Goal: Information Seeking & Learning: Understand process/instructions

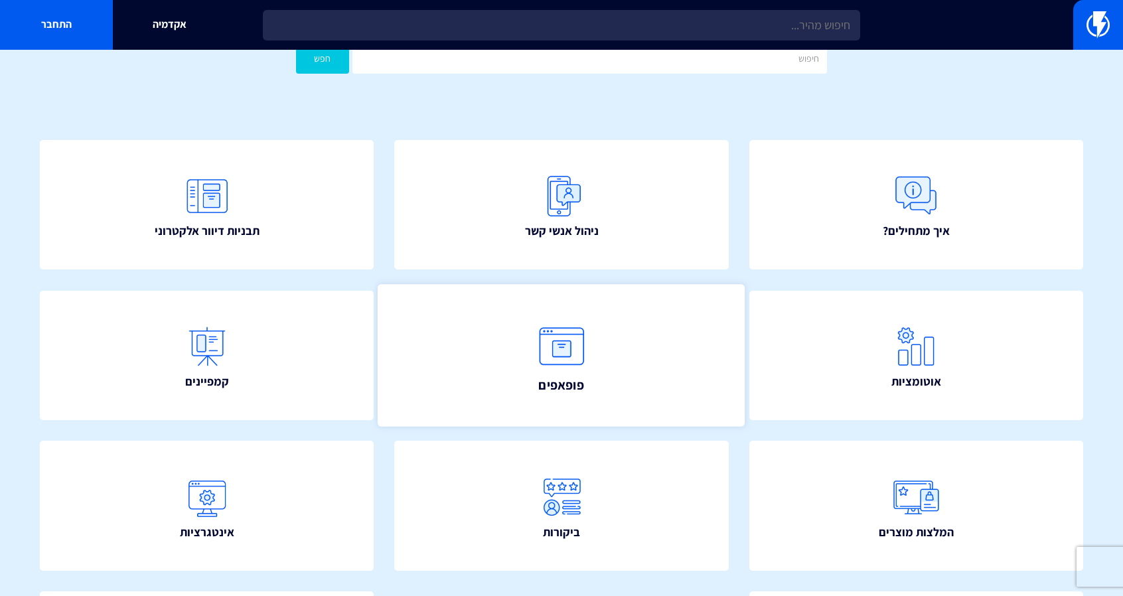
scroll to position [66, 0]
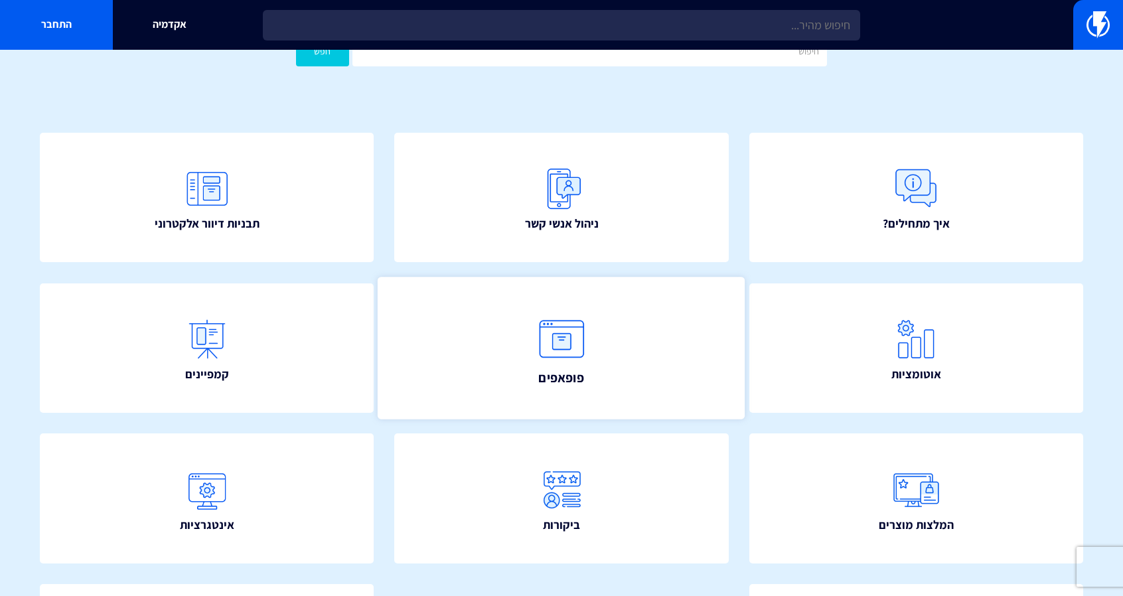
click at [571, 339] on img at bounding box center [562, 338] width 58 height 58
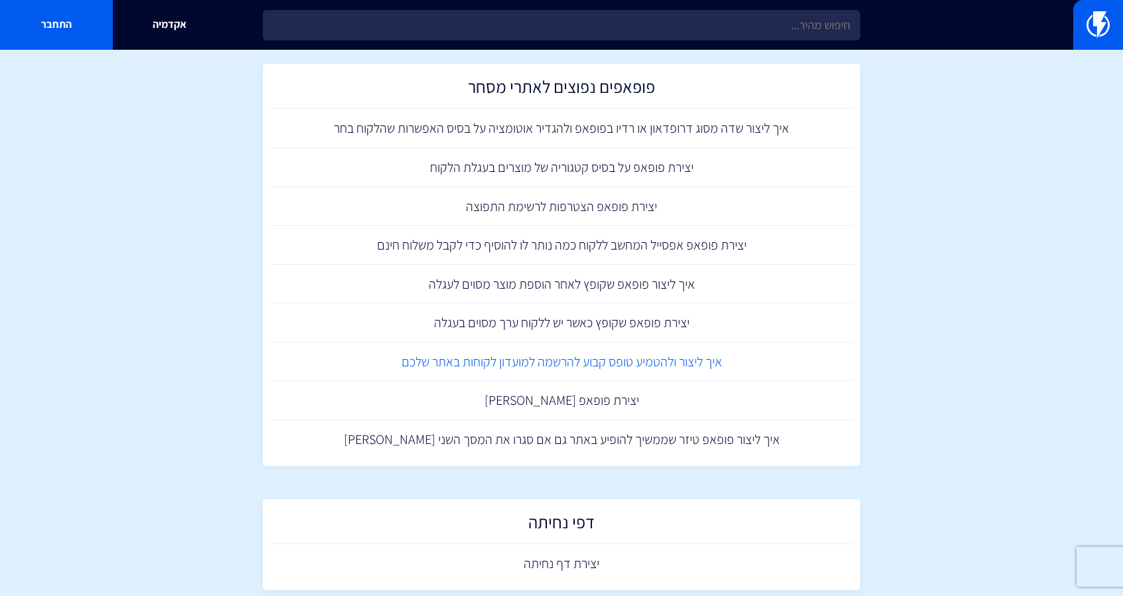
scroll to position [1232, 0]
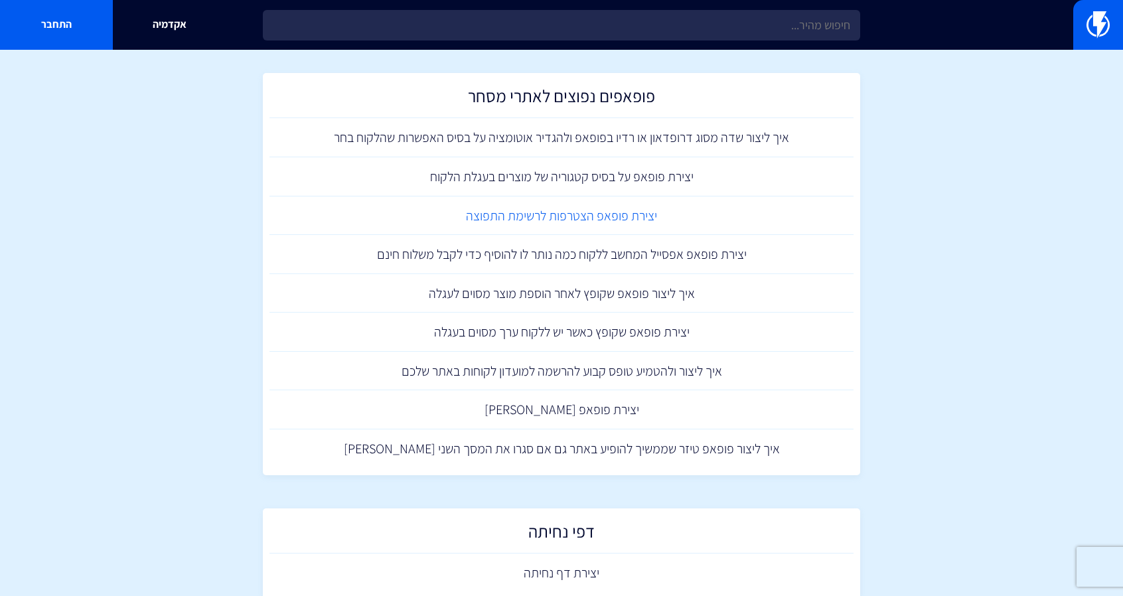
click at [591, 221] on link "יצירת פופאפ הצטרפות לרשימת התפוצה" at bounding box center [562, 216] width 584 height 39
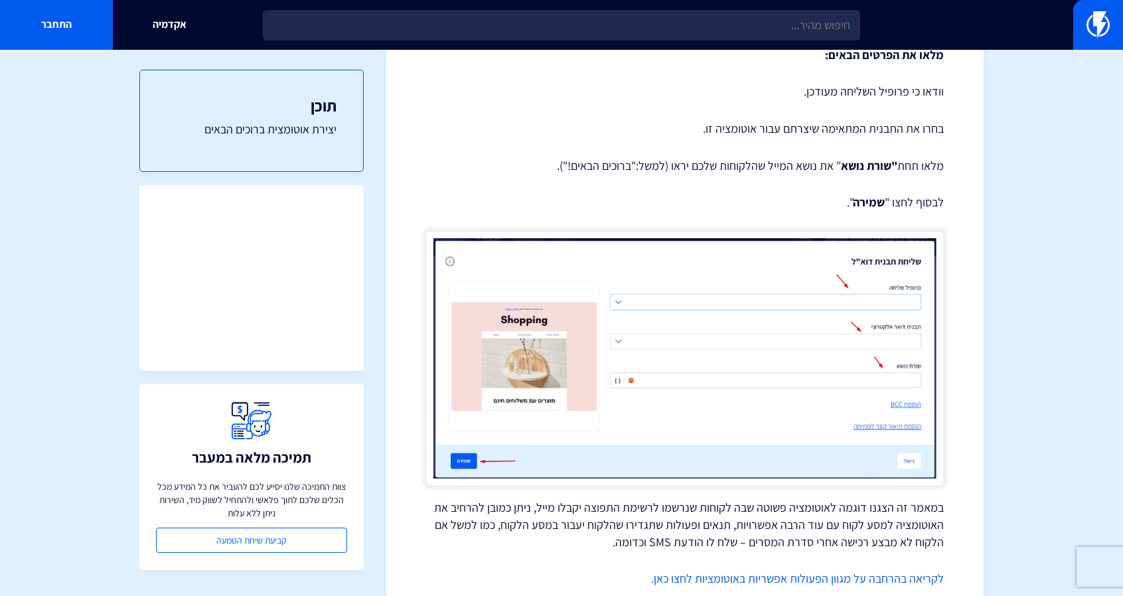
scroll to position [3139, 0]
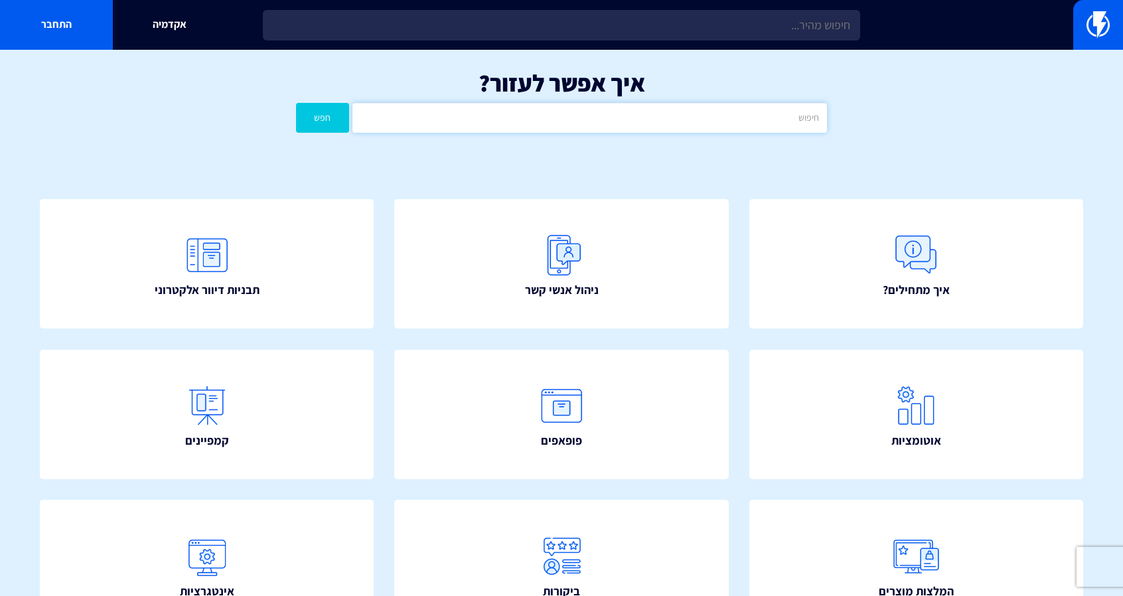
click at [610, 118] on input "text" at bounding box center [590, 118] width 475 height 30
type input "קופונים"
click at [296, 103] on button "חפש" at bounding box center [322, 118] width 53 height 30
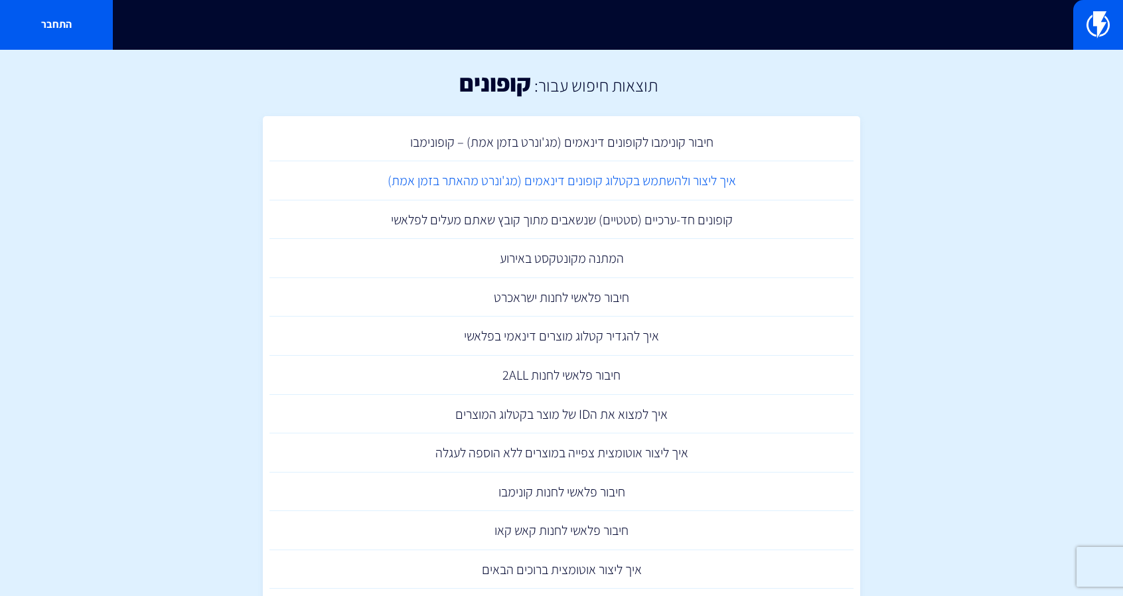
click at [572, 188] on link "איך ליצור ולהשתמש בקטלוג קופונים דינאמים (מג'ונרט מהאתר בזמן אמת)" at bounding box center [562, 180] width 584 height 39
